Goal: Task Accomplishment & Management: Manage account settings

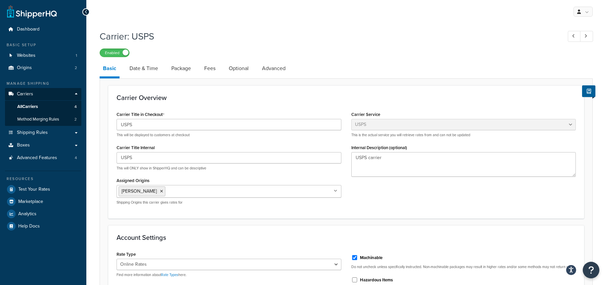
select select "usps"
select select "ONLINE"
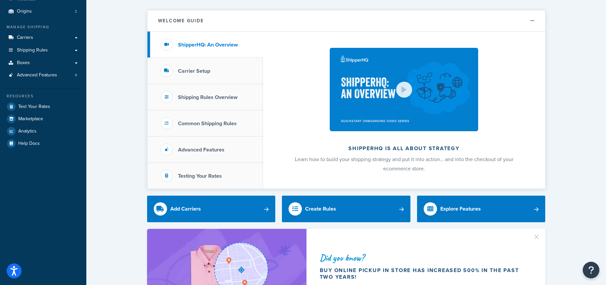
scroll to position [29, 0]
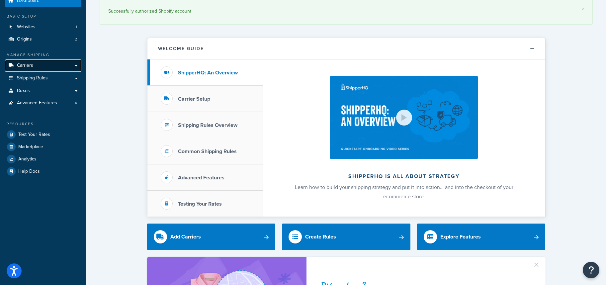
click at [29, 65] on span "Carriers" at bounding box center [25, 66] width 16 height 6
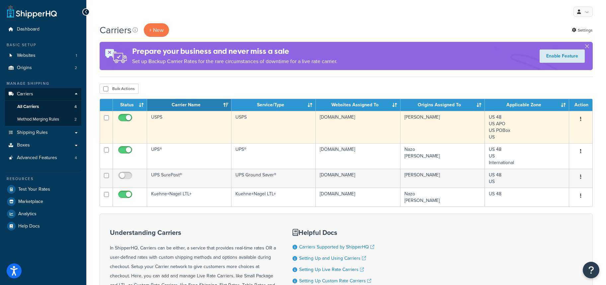
click at [578, 116] on button "button" at bounding box center [580, 119] width 9 height 11
click at [541, 133] on link "Edit" at bounding box center [554, 133] width 52 height 14
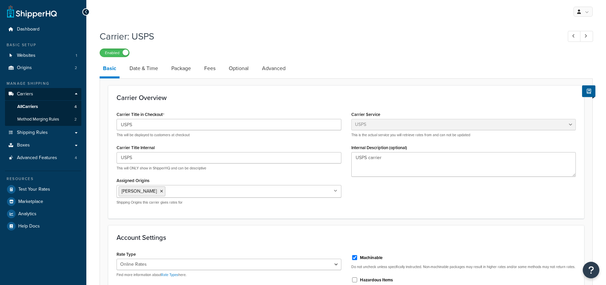
select select "usps"
select select "ONLINE"
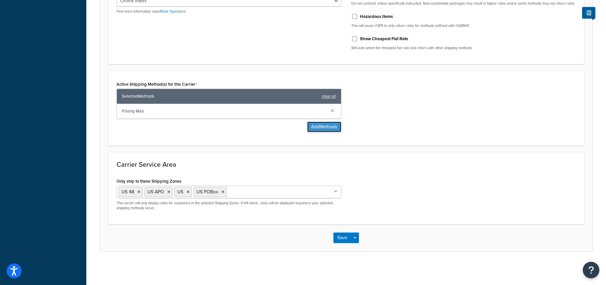
click at [325, 126] on button "Add Methods" at bounding box center [324, 127] width 34 height 11
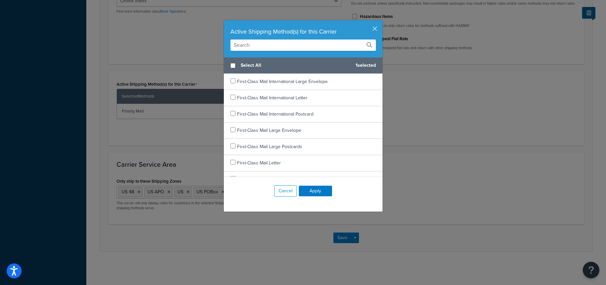
scroll to position [264, 0]
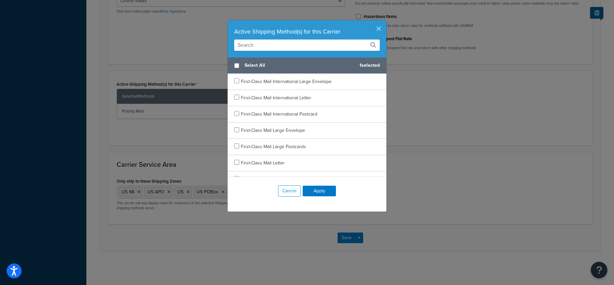
click at [336, 47] on input "text" at bounding box center [306, 45] width 145 height 11
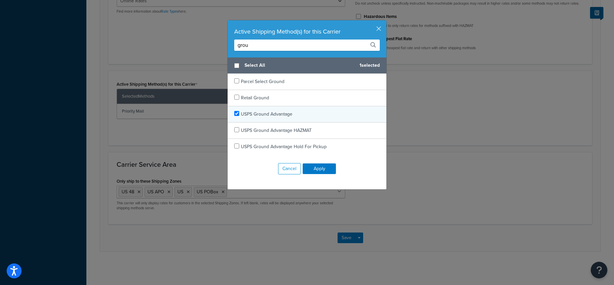
type input "grou"
checkbox input "true"
click at [259, 115] on span "USPS Ground Advantage" at bounding box center [266, 114] width 51 height 7
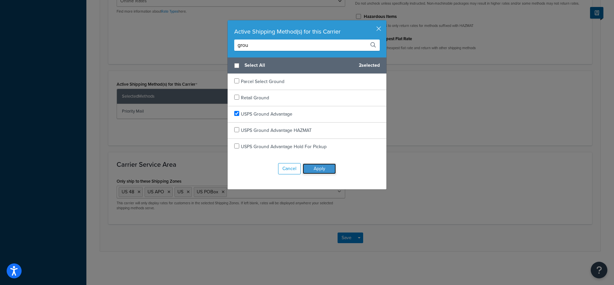
click at [324, 171] on button "Apply" at bounding box center [319, 168] width 33 height 11
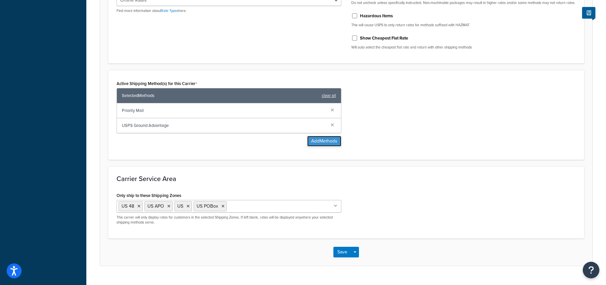
click at [321, 146] on button "Add Methods" at bounding box center [324, 141] width 34 height 11
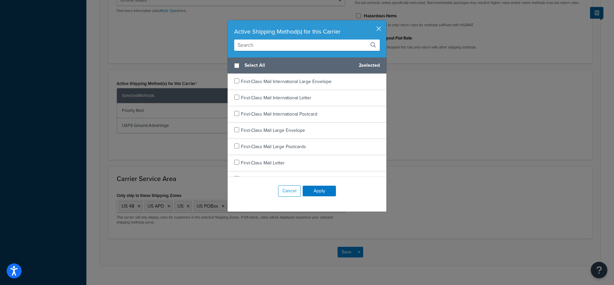
click at [385, 22] on button "button" at bounding box center [386, 21] width 2 height 2
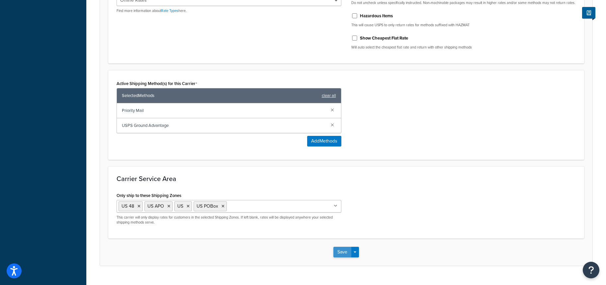
click at [340, 254] on button "Save" at bounding box center [342, 252] width 18 height 11
